Goal: Task Accomplishment & Management: Use online tool/utility

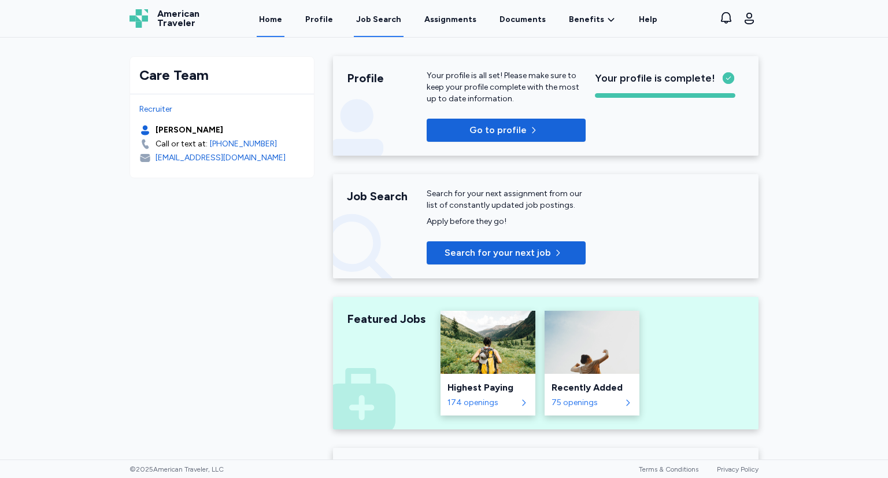
click at [371, 19] on div "Job Search" at bounding box center [378, 20] width 45 height 12
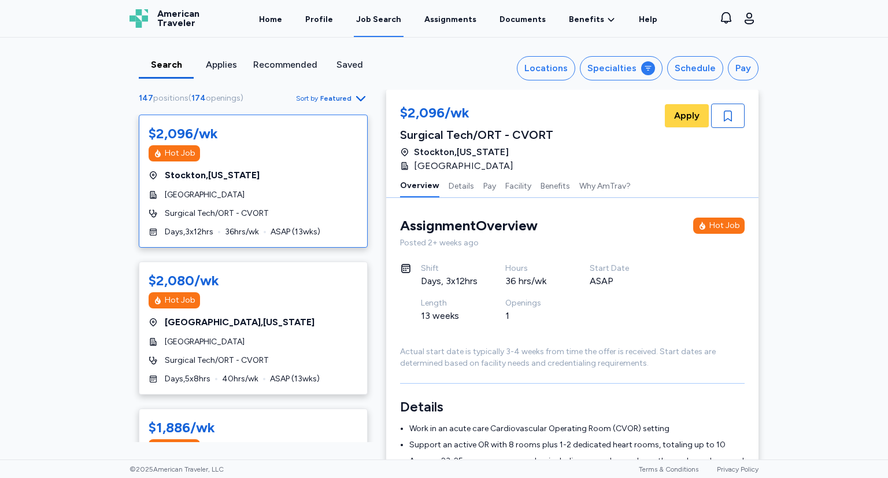
click at [331, 93] on span "Sort by Featured" at bounding box center [332, 98] width 72 height 14
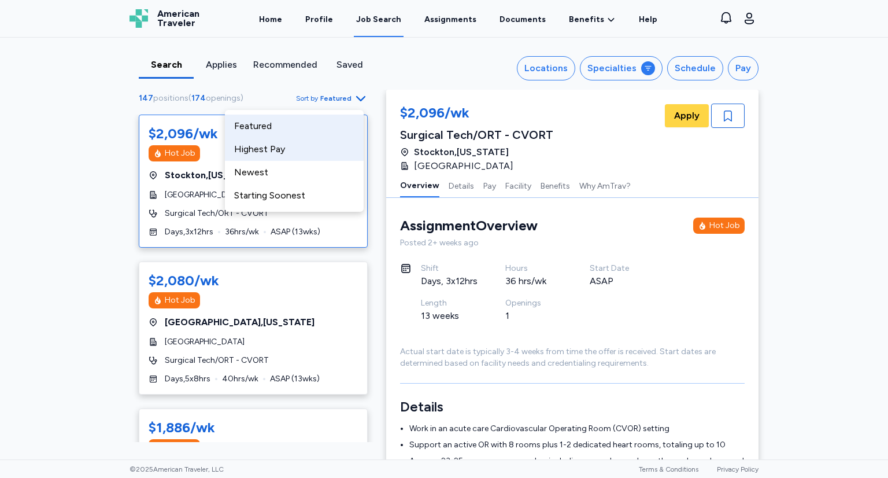
click at [284, 145] on div "Highest Pay" at bounding box center [294, 149] width 139 height 23
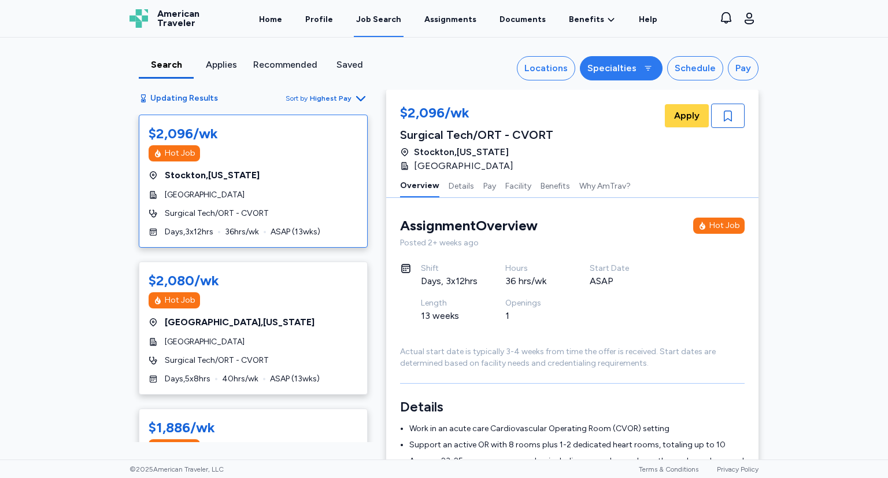
click at [624, 64] on div "Specialties" at bounding box center [612, 68] width 49 height 14
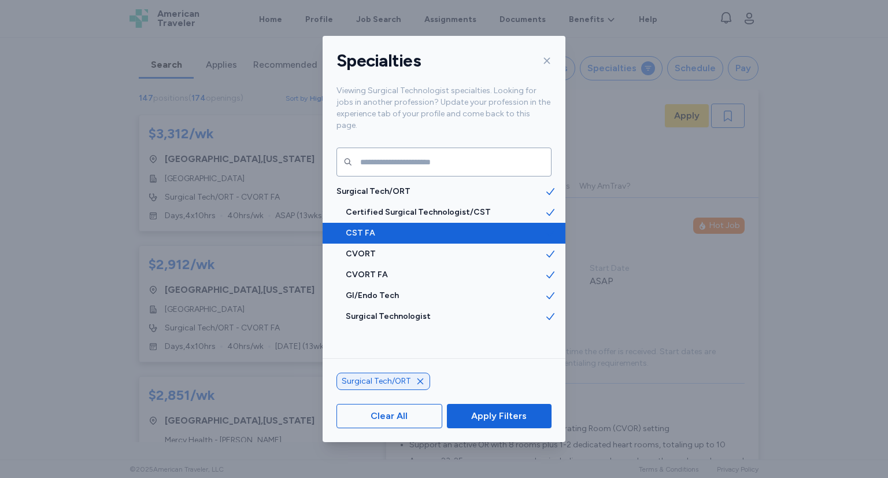
click at [438, 227] on span "CST FA" at bounding box center [445, 233] width 199 height 12
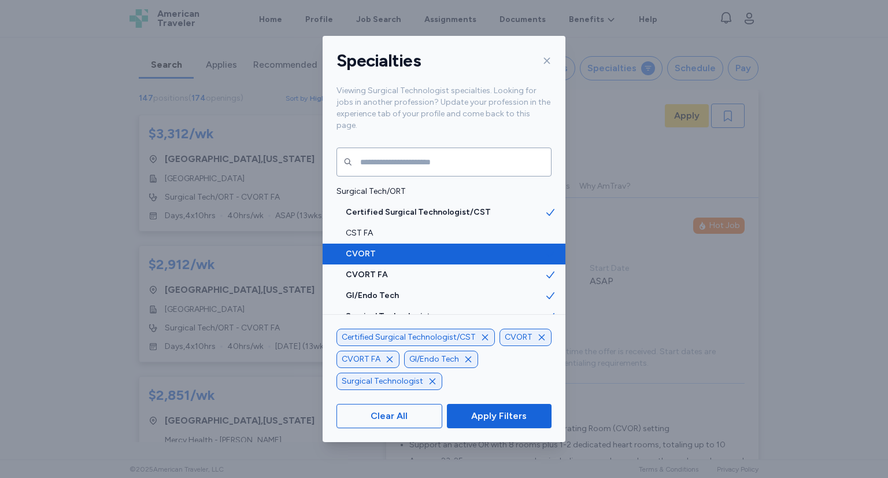
click at [436, 248] on span "CVORT" at bounding box center [445, 254] width 199 height 12
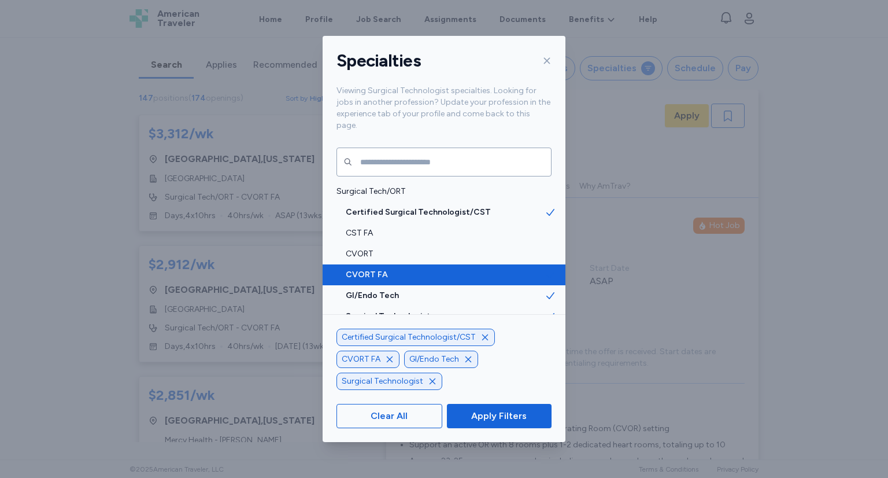
click at [434, 269] on span "CVORT FA" at bounding box center [445, 275] width 199 height 12
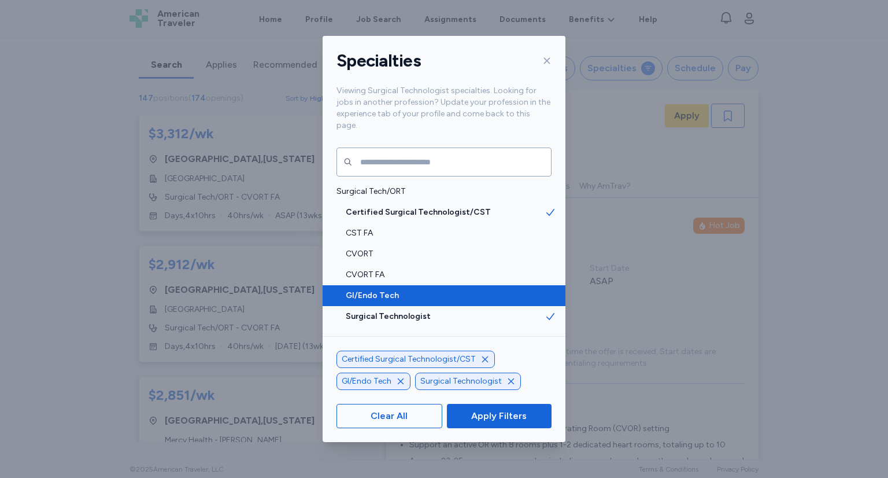
click at [430, 290] on span "GI/Endo Tech" at bounding box center [445, 296] width 199 height 12
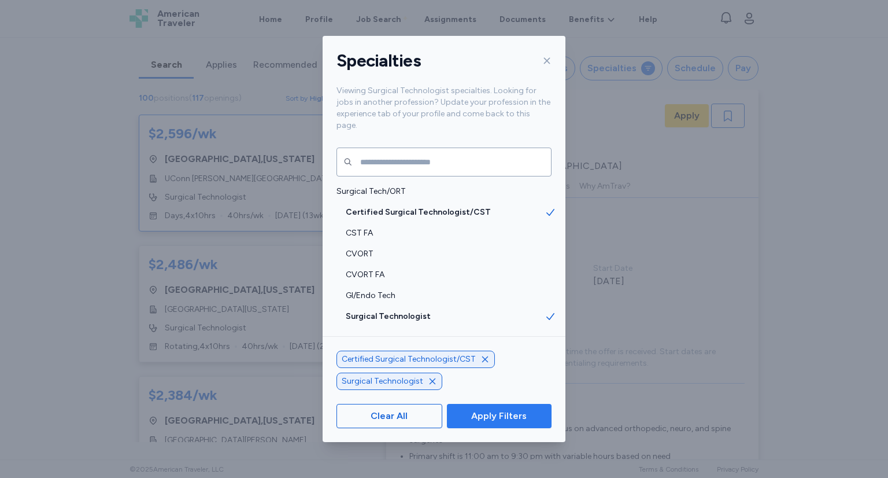
scroll to position [1, 0]
click at [502, 419] on span "Apply Filters" at bounding box center [499, 416] width 56 height 14
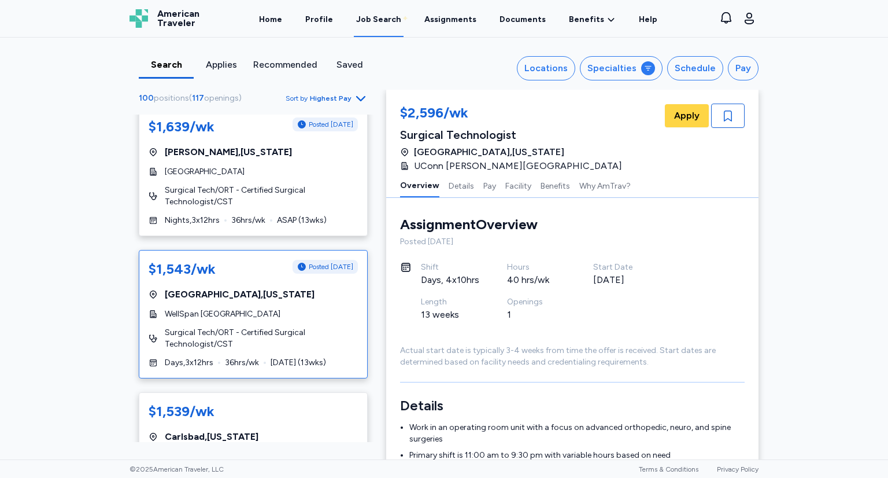
scroll to position [5899, 0]
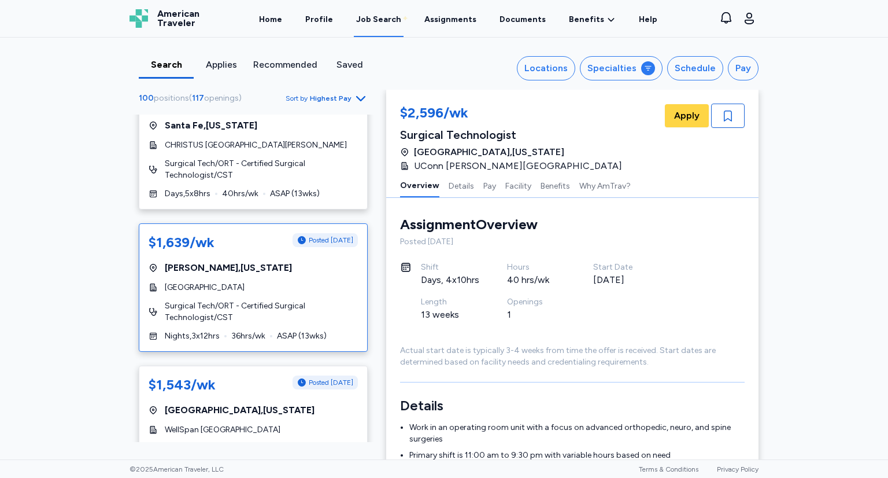
click at [223, 261] on span "[GEOGRAPHIC_DATA] , [US_STATE]" at bounding box center [228, 268] width 127 height 14
